Goal: Find contact information: Find contact information

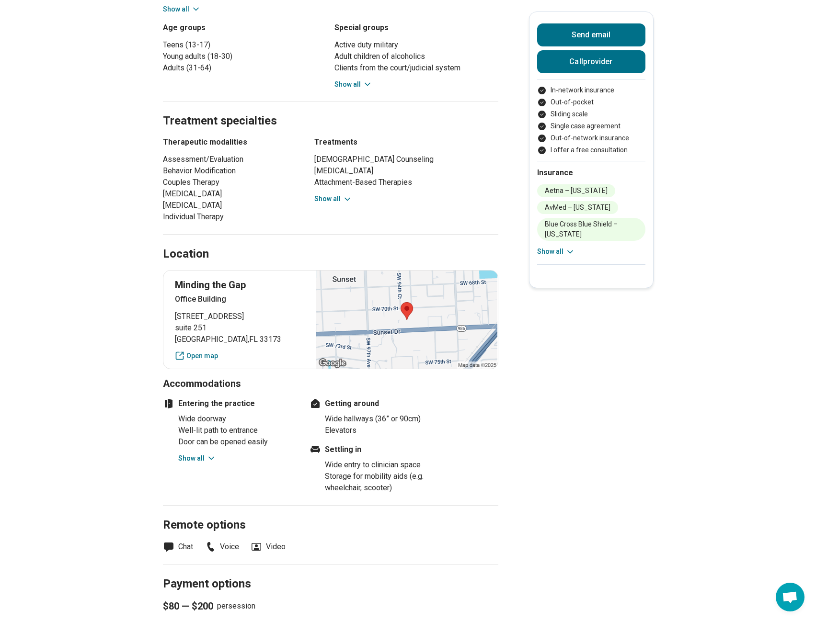
scroll to position [623, 0]
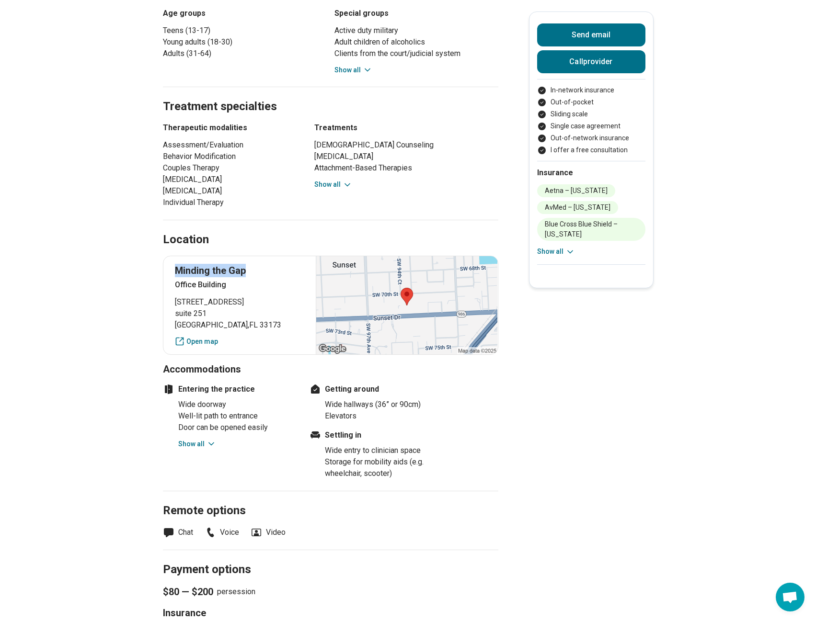
drag, startPoint x: 177, startPoint y: 250, endPoint x: 254, endPoint y: 253, distance: 76.7
click at [254, 256] on div "Minding the [GEOGRAPHIC_DATA] [STREET_ADDRESS] Open map" at bounding box center [330, 305] width 335 height 99
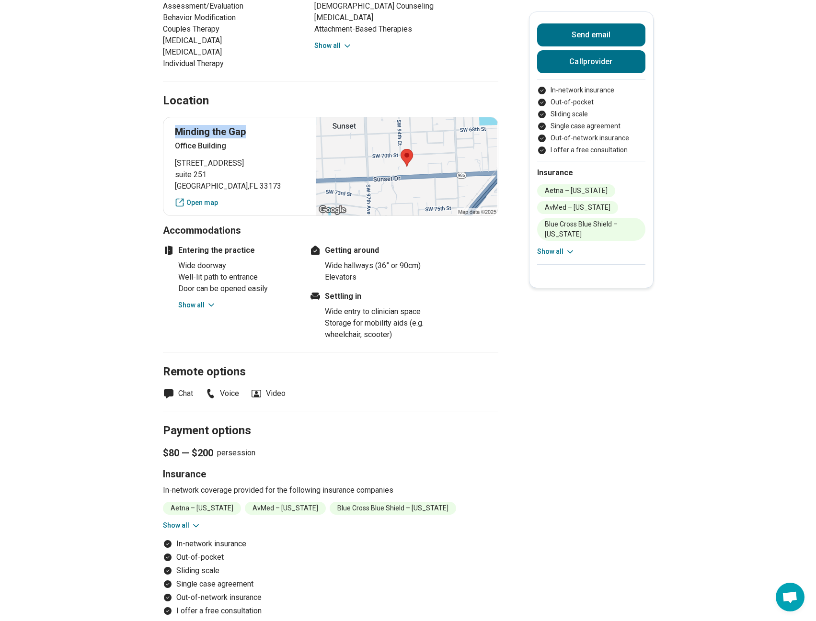
scroll to position [767, 0]
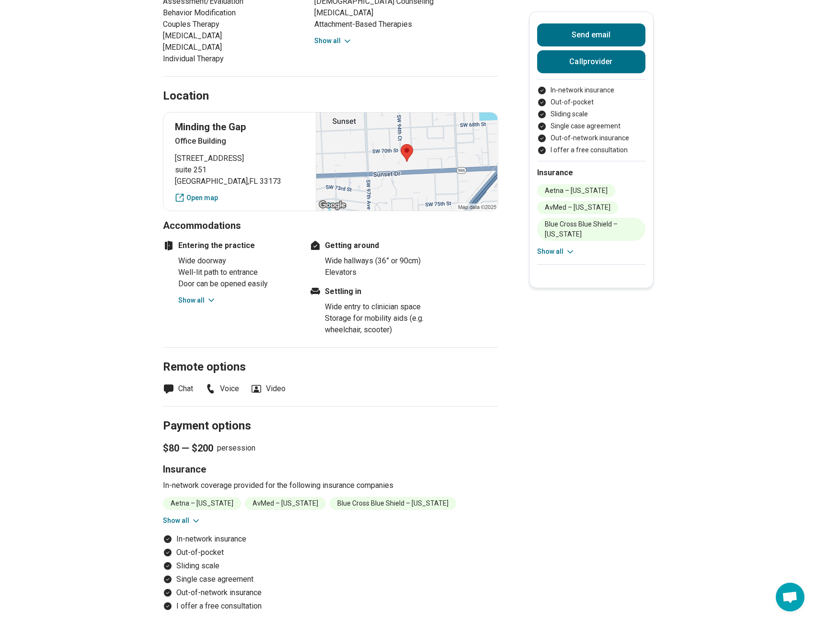
click at [228, 383] on li "Voice" at bounding box center [222, 388] width 34 height 11
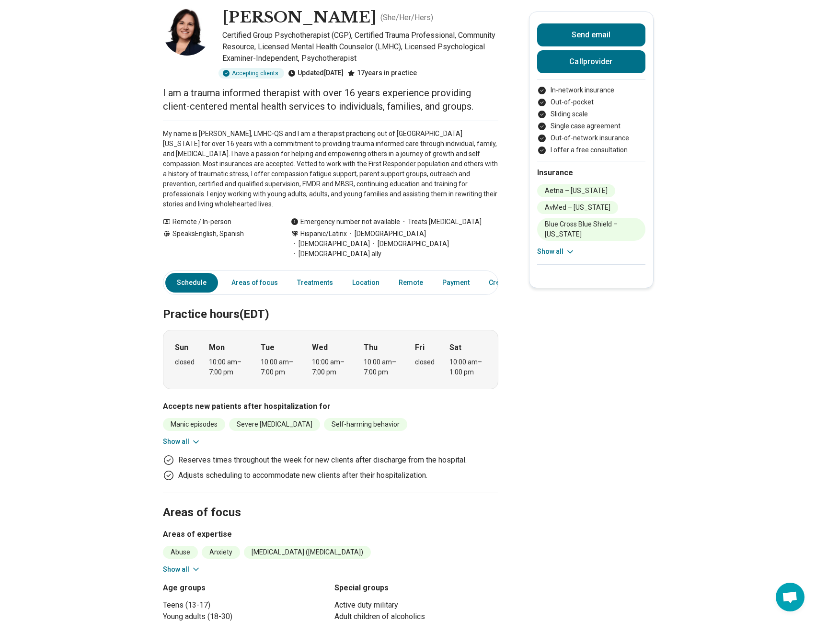
scroll to position [96, 0]
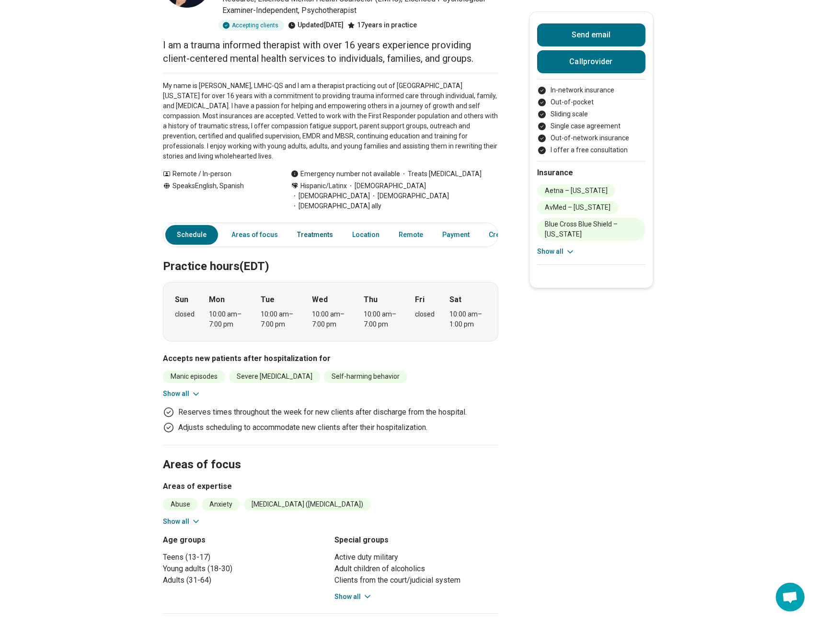
click at [327, 225] on link "Treatments" at bounding box center [314, 235] width 47 height 20
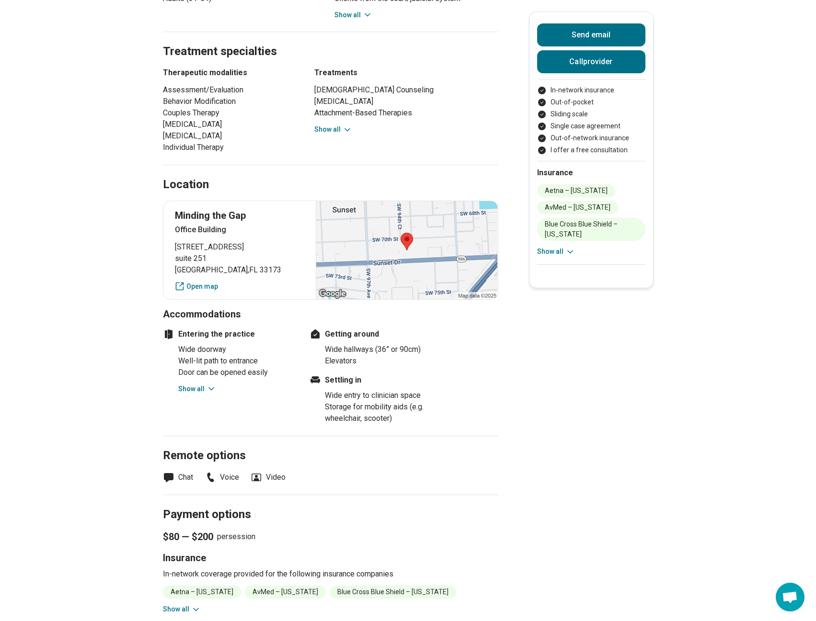
scroll to position [678, 0]
click at [337, 124] on button "Show all" at bounding box center [333, 129] width 38 height 10
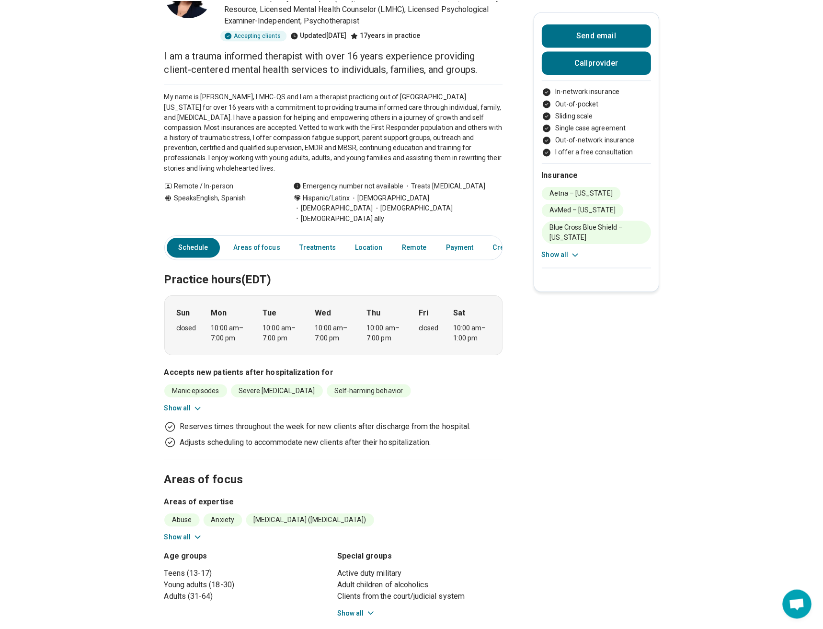
scroll to position [0, 0]
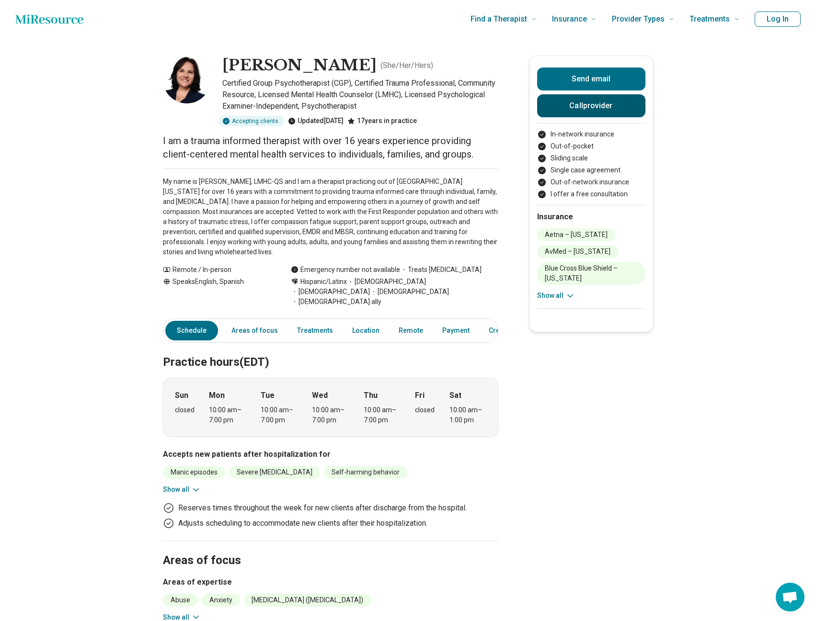
click at [608, 110] on button "Call provider" at bounding box center [591, 105] width 108 height 23
